Goal: Transaction & Acquisition: Purchase product/service

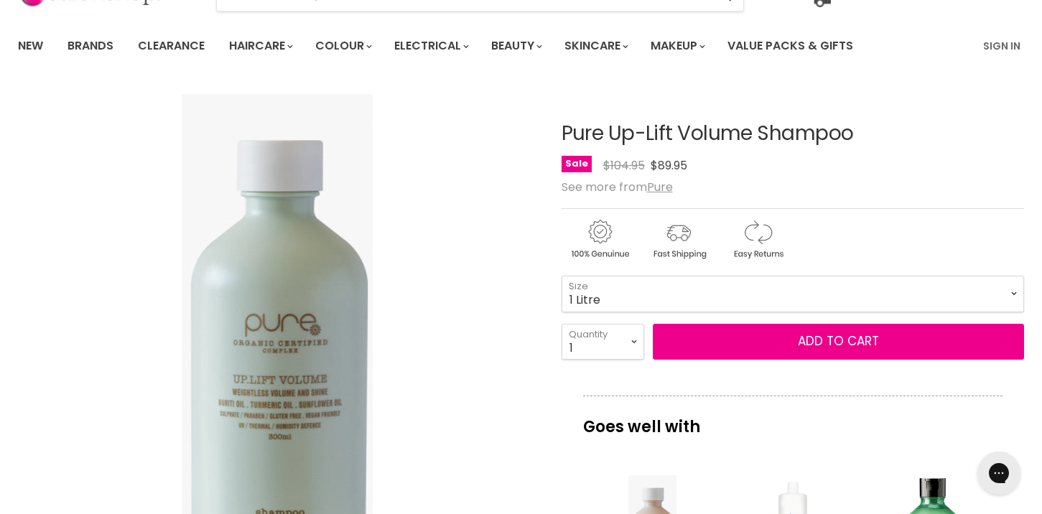
scroll to position [92, 0]
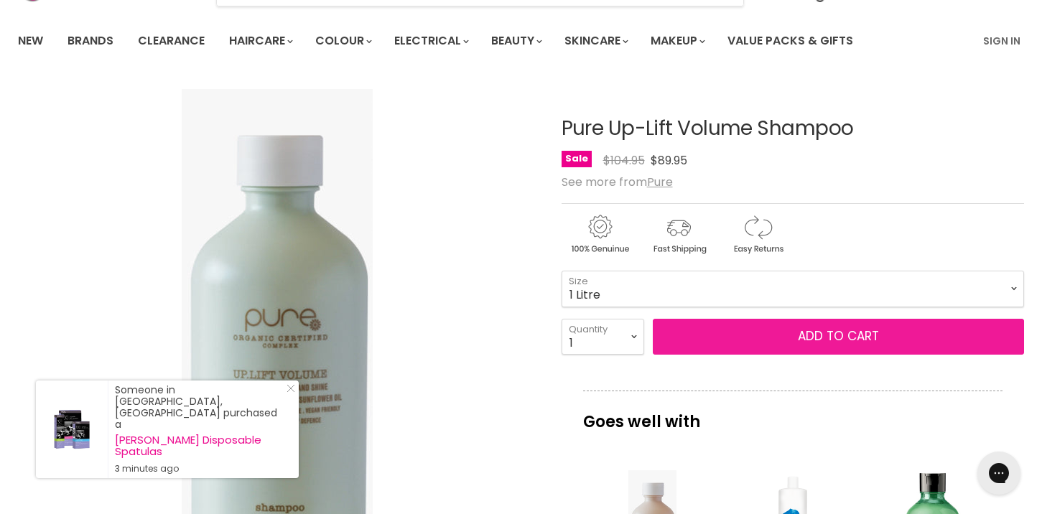
click at [808, 338] on span "Add to cart" at bounding box center [838, 335] width 81 height 17
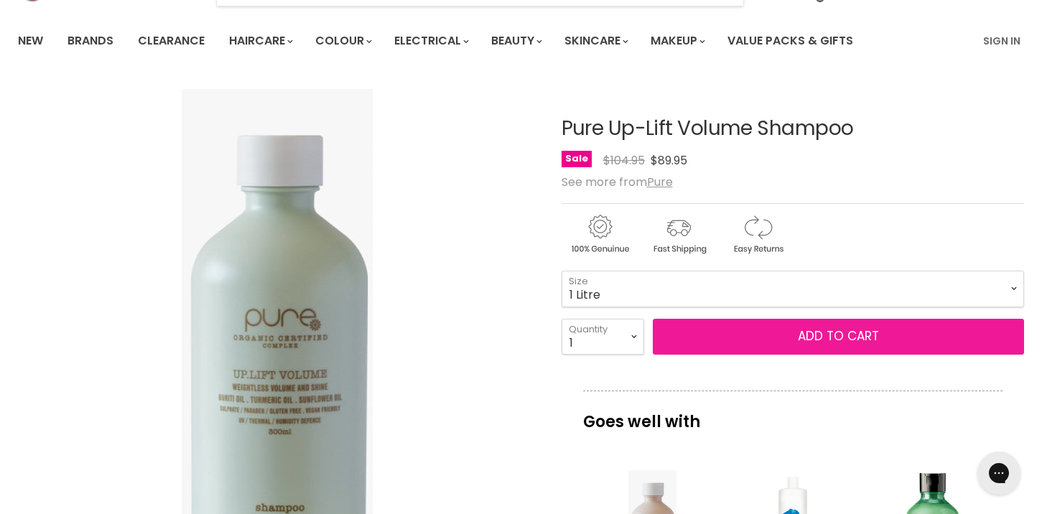
click at [836, 333] on span "Add to cart" at bounding box center [838, 335] width 81 height 17
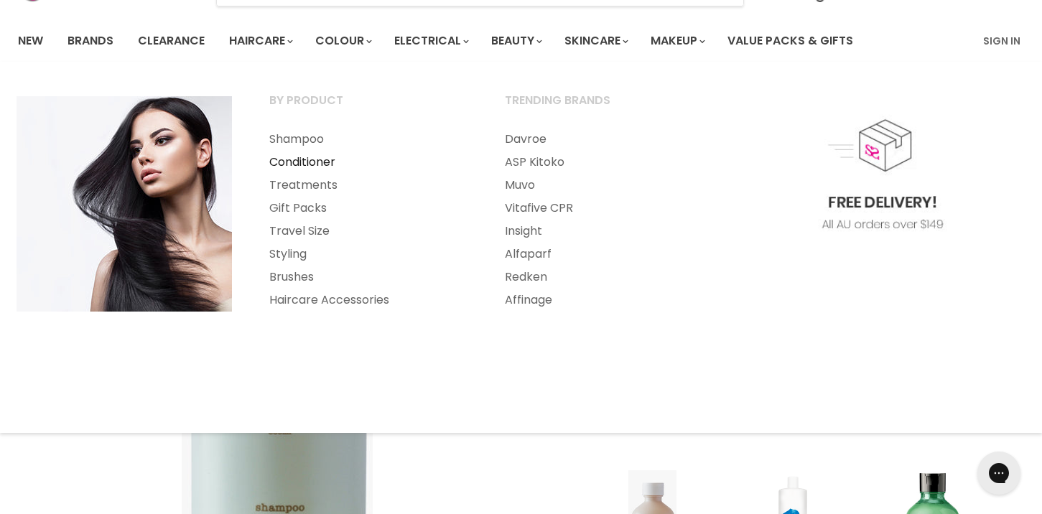
click at [307, 163] on link "Conditioner" at bounding box center [367, 162] width 233 height 23
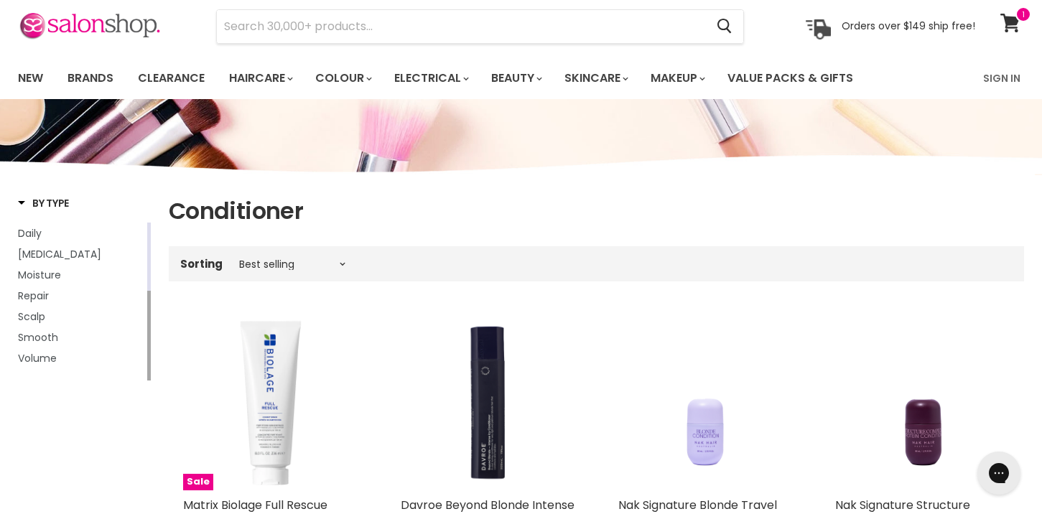
scroll to position [74, 0]
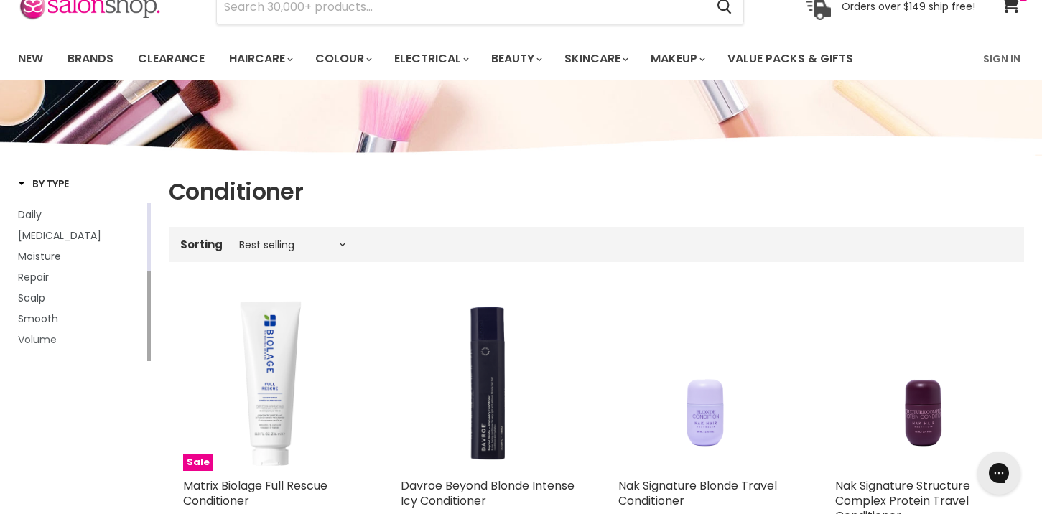
click at [47, 347] on span "Volume" at bounding box center [37, 339] width 39 height 14
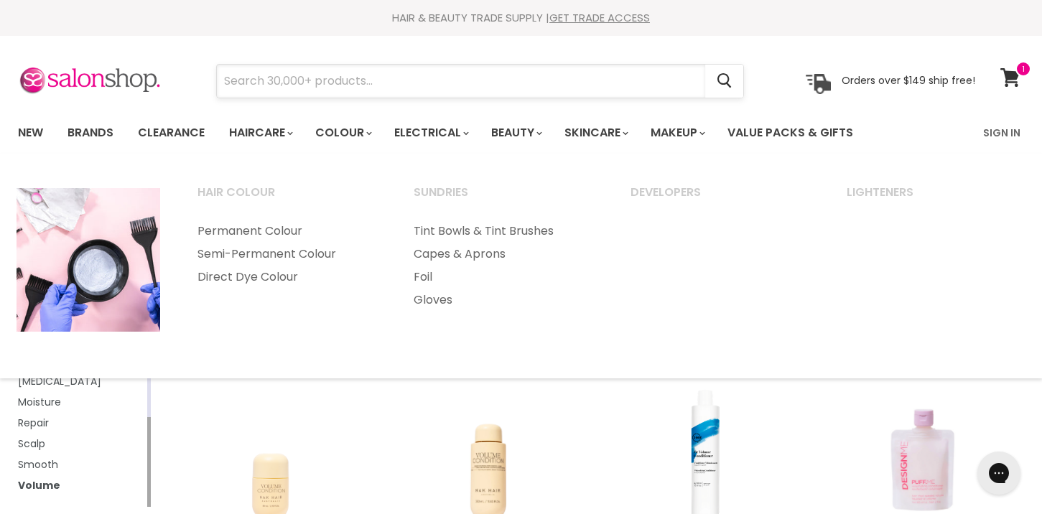
click at [249, 86] on input "Search" at bounding box center [461, 81] width 488 height 33
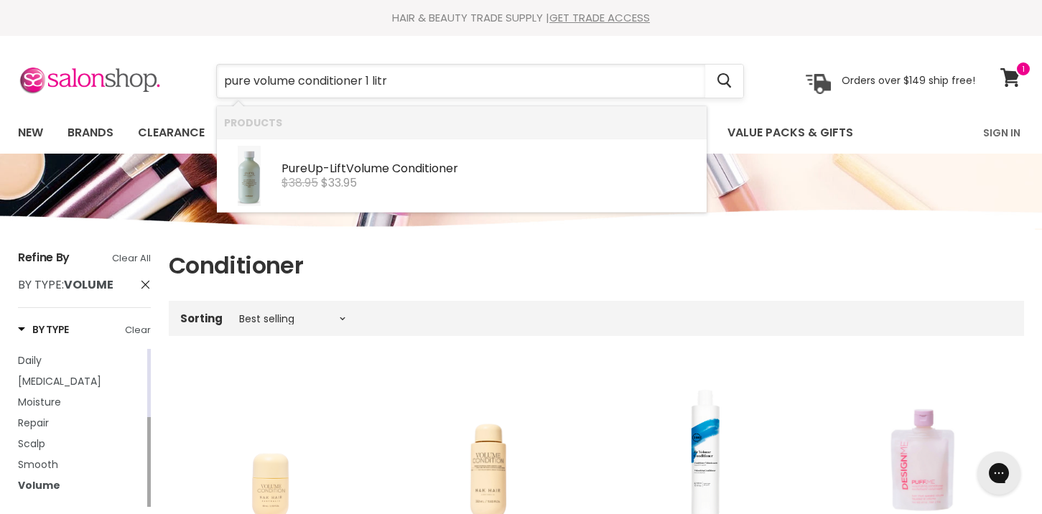
type input "pure volume conditioner 1 litre"
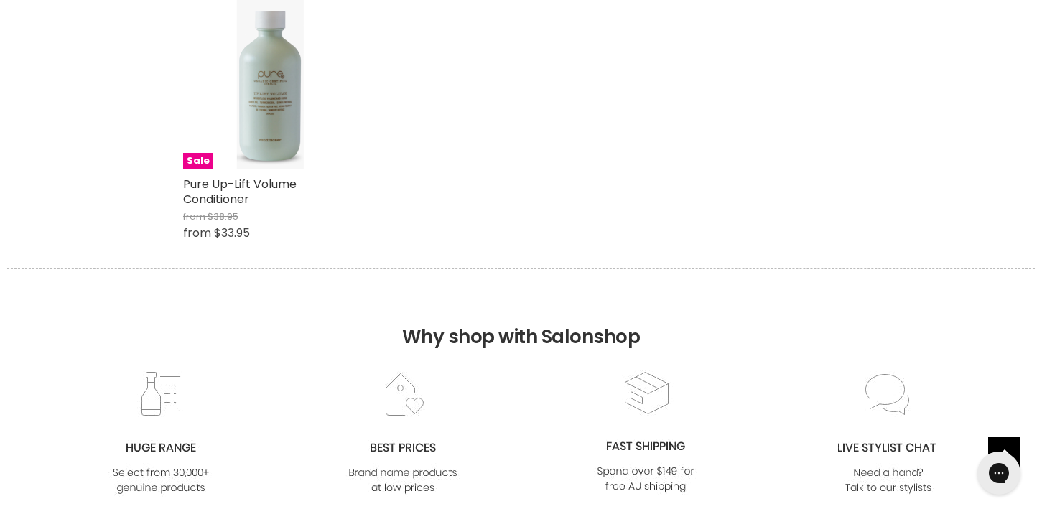
scroll to position [284, 0]
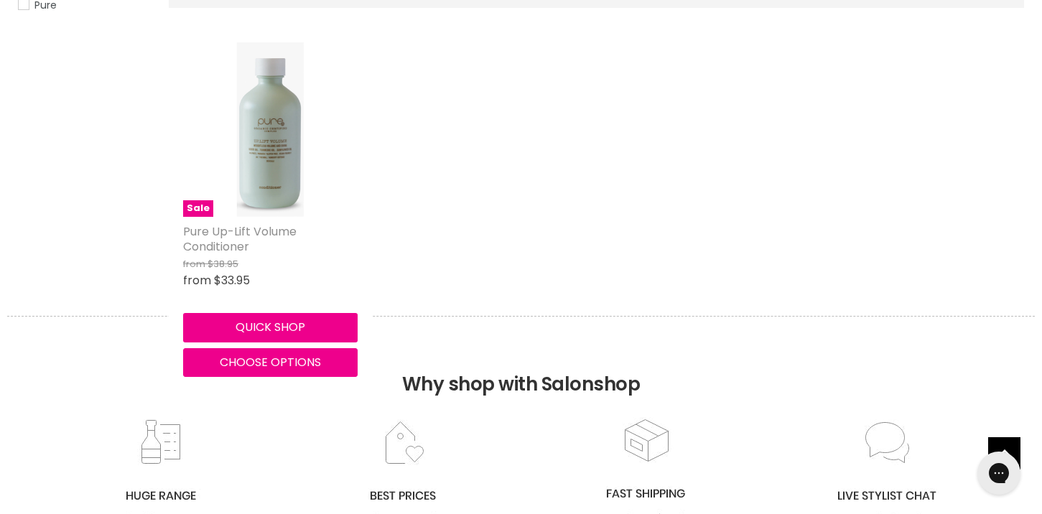
click at [220, 238] on link "Pure Up-Lift Volume Conditioner" at bounding box center [239, 239] width 113 height 32
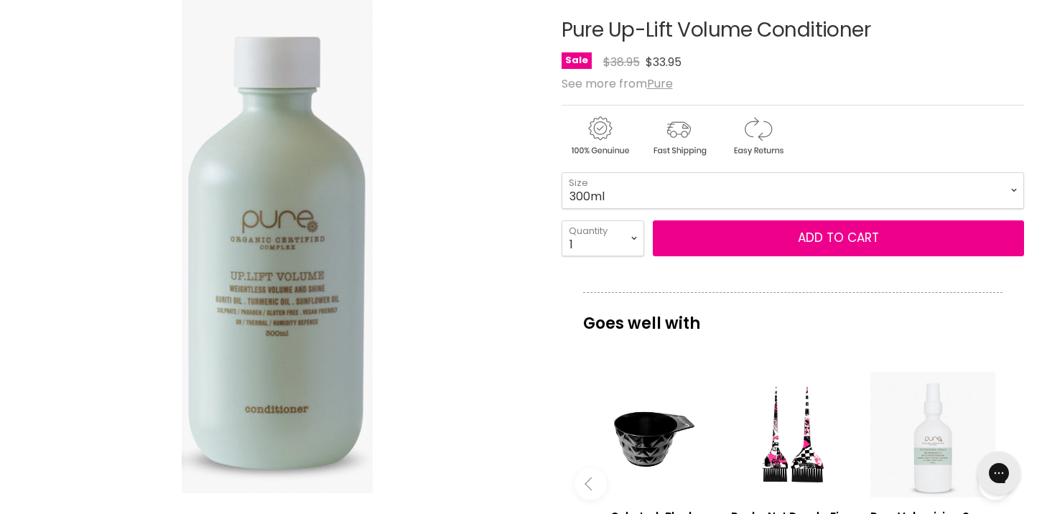
scroll to position [187, 0]
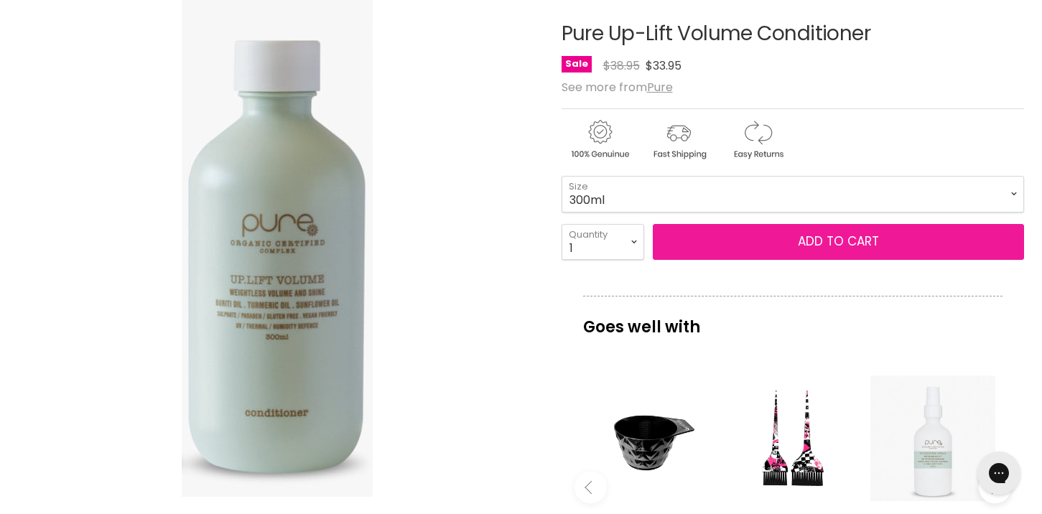
click at [787, 244] on button "Add to cart" at bounding box center [838, 242] width 371 height 36
click at [823, 233] on span "Add to cart" at bounding box center [838, 241] width 81 height 17
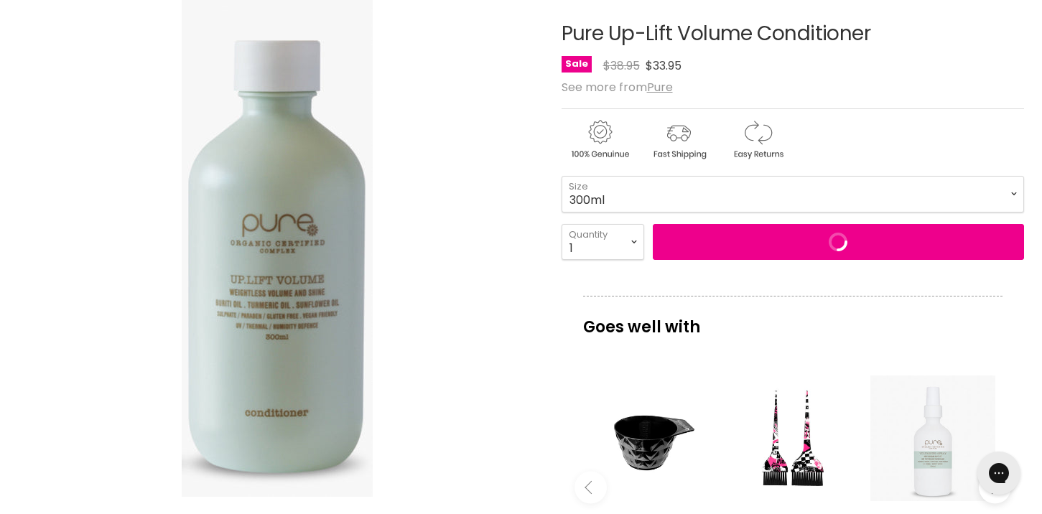
scroll to position [0, 0]
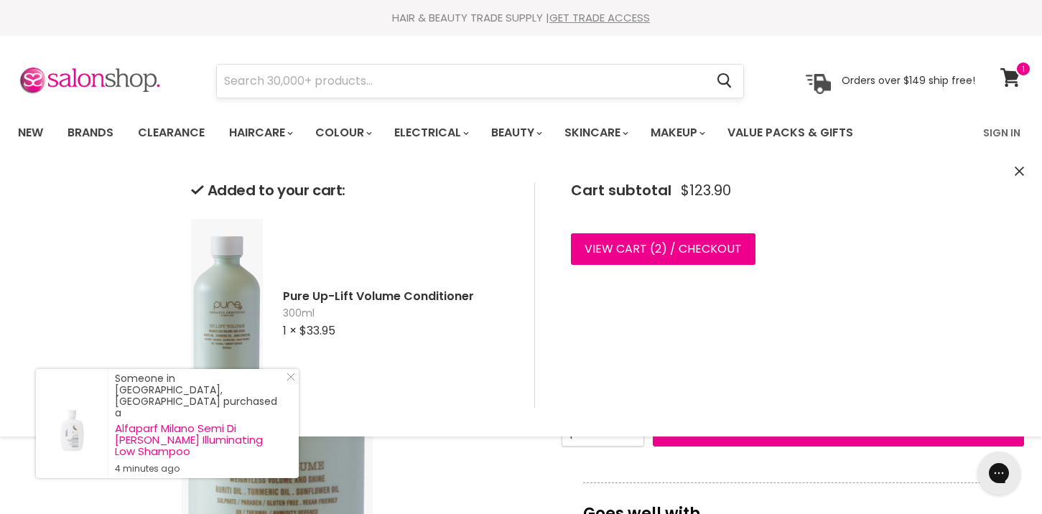
click at [321, 85] on input "Search" at bounding box center [461, 81] width 488 height 33
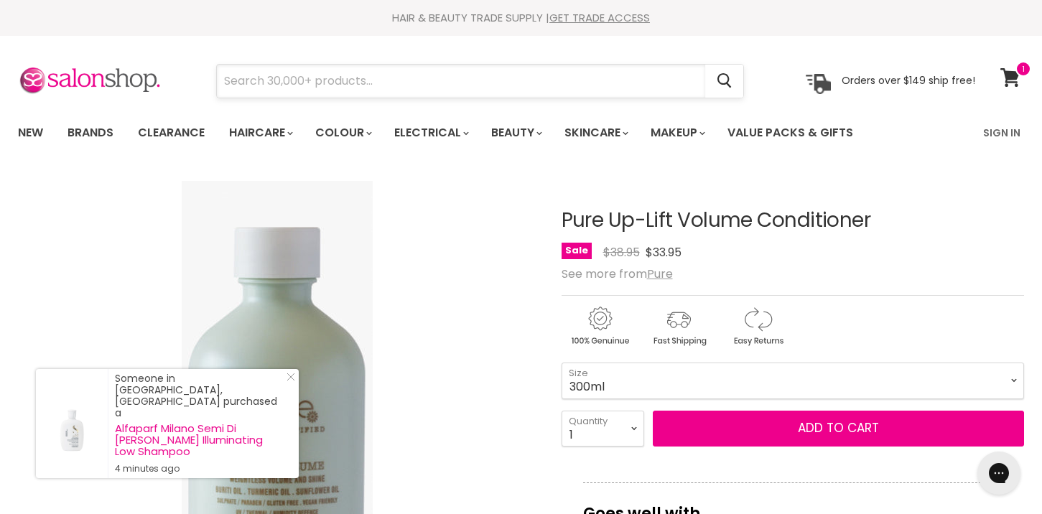
click at [319, 85] on input "Search" at bounding box center [461, 81] width 488 height 33
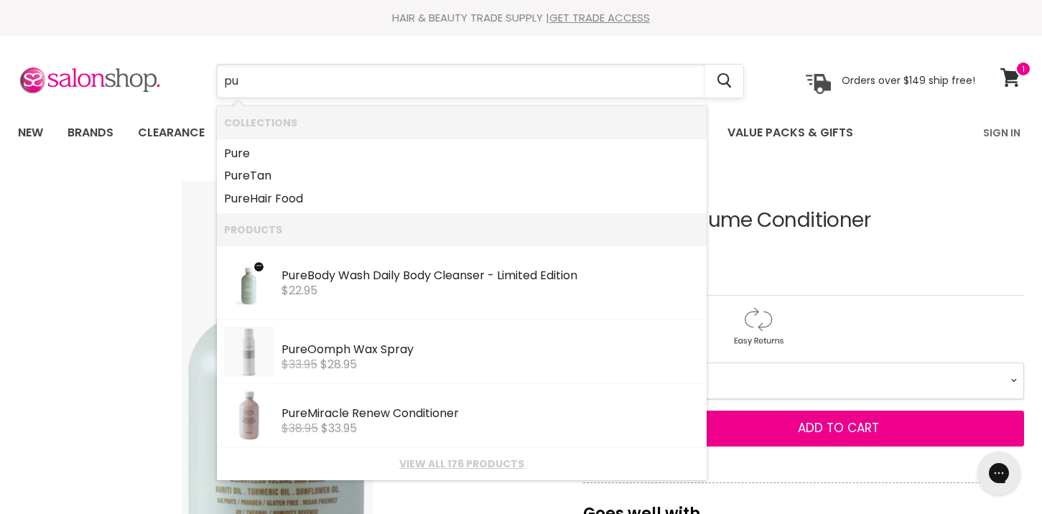
type input "p"
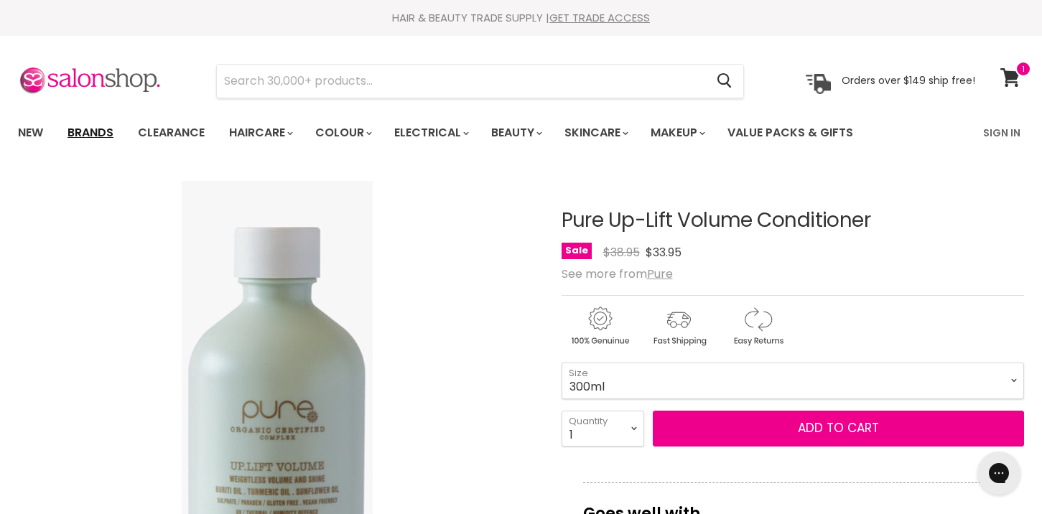
click at [93, 131] on link "Brands" at bounding box center [90, 133] width 67 height 30
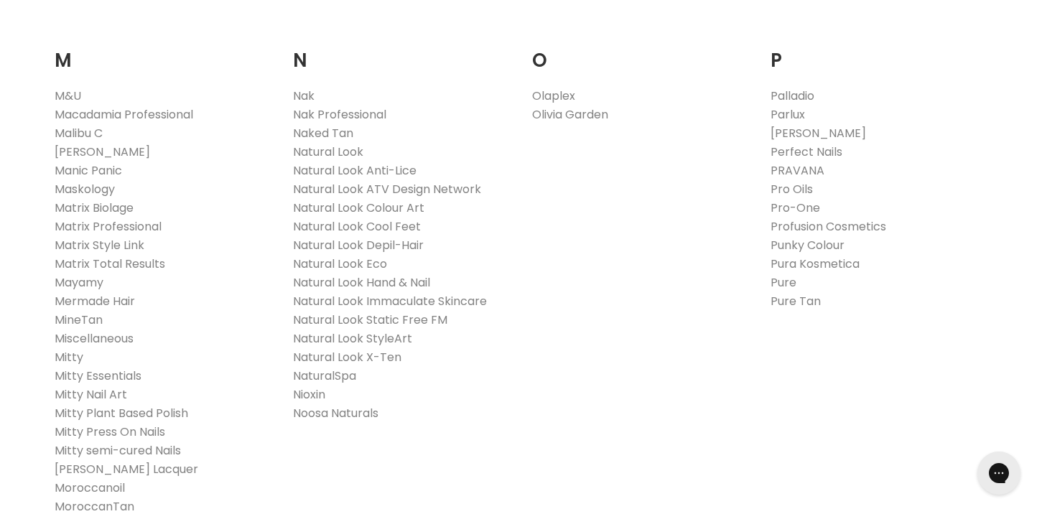
scroll to position [1602, 0]
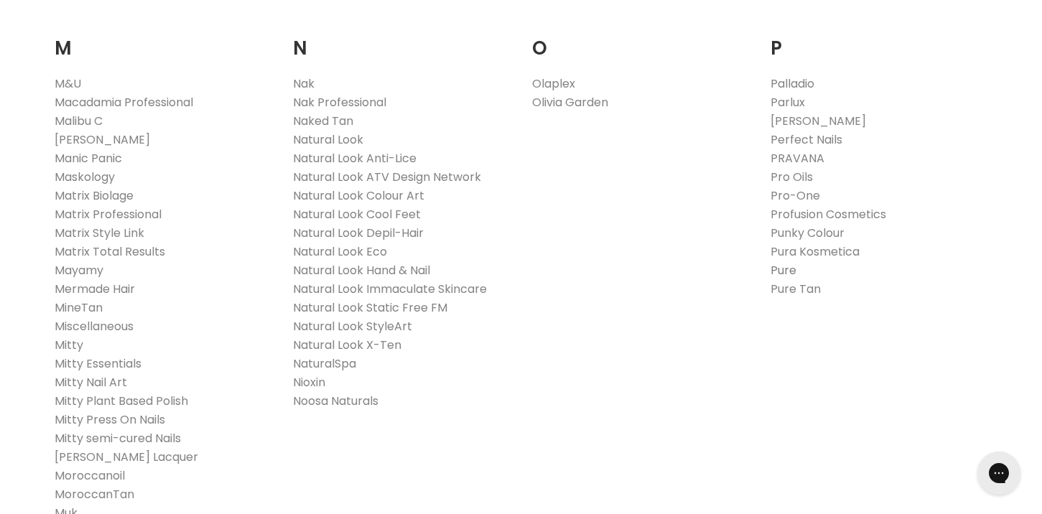
click at [778, 271] on link "Pure" at bounding box center [783, 270] width 26 height 17
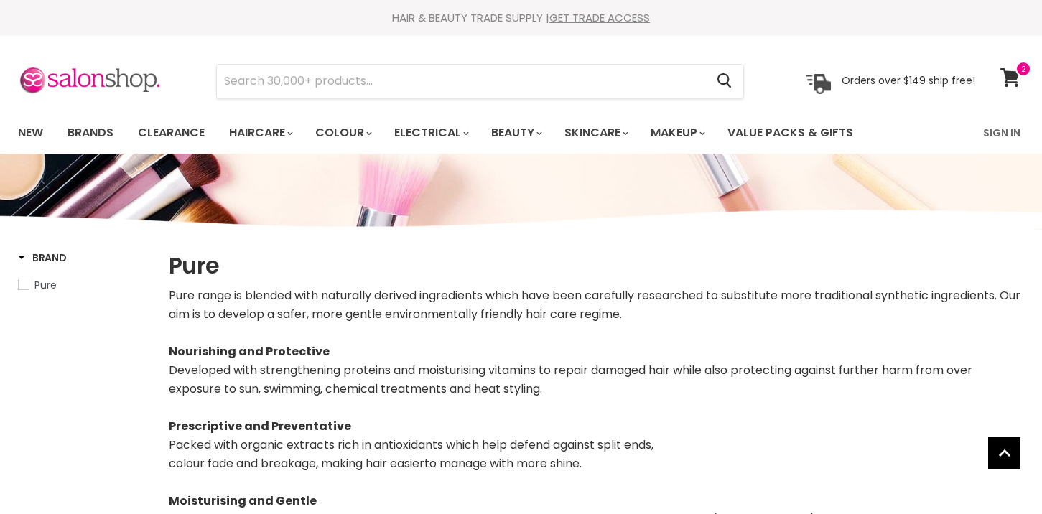
select select "manual"
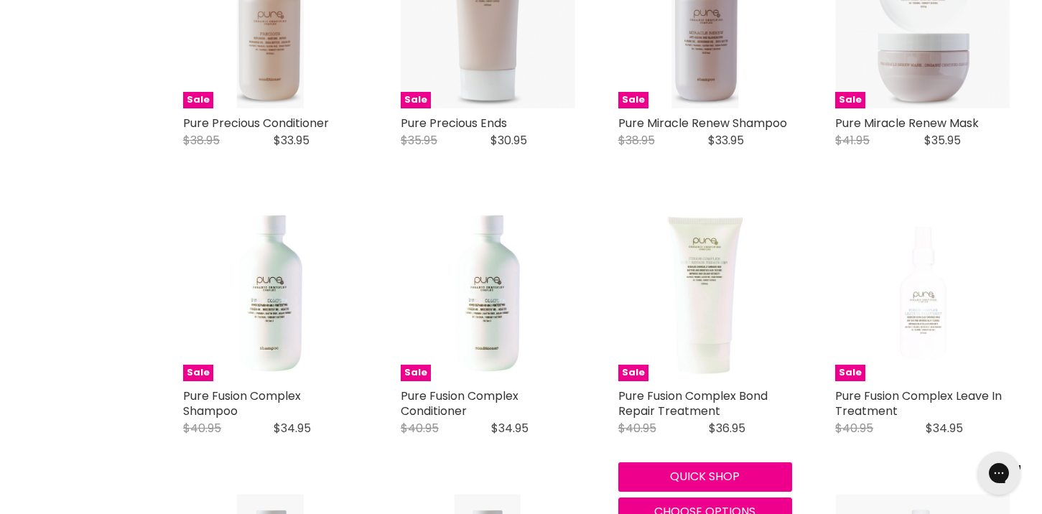
scroll to position [1266, 0]
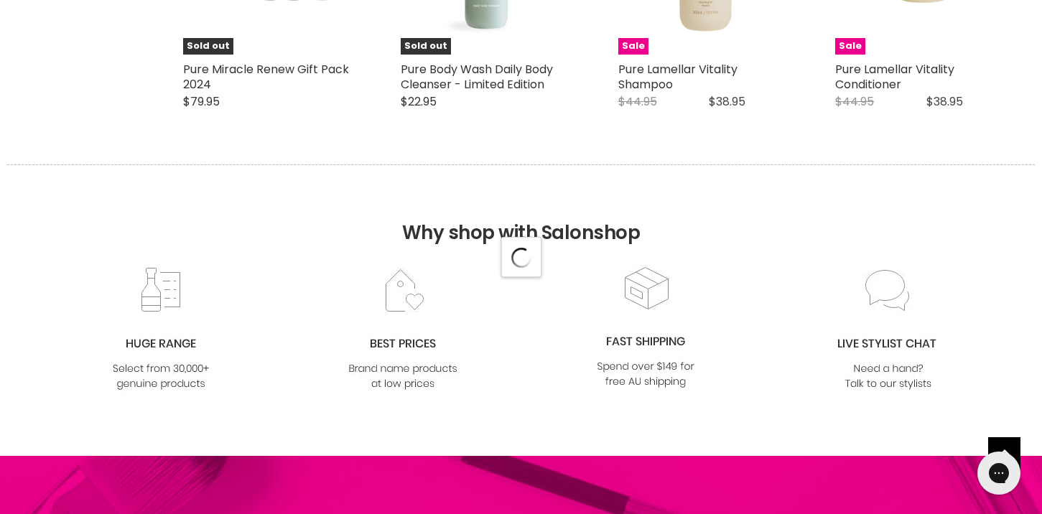
select select "manual"
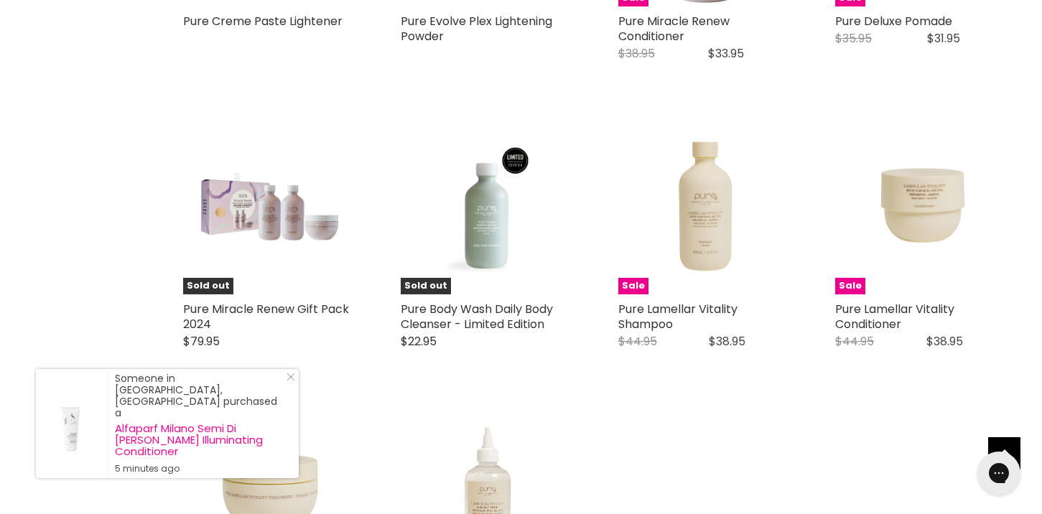
scroll to position [3616, 0]
